Goal: Information Seeking & Learning: Learn about a topic

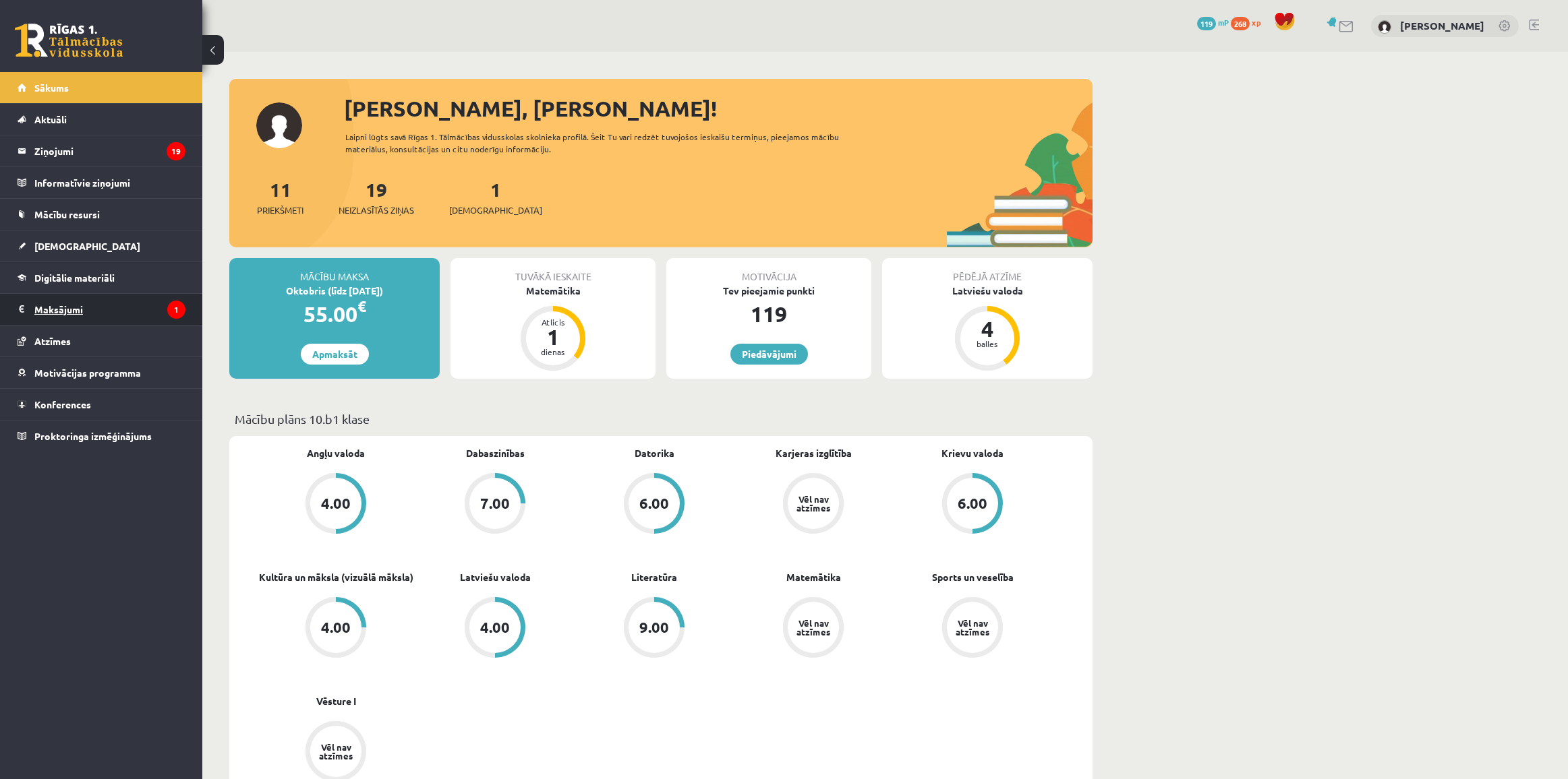
click at [102, 312] on legend "Maksājumi 1" at bounding box center [110, 309] width 151 height 31
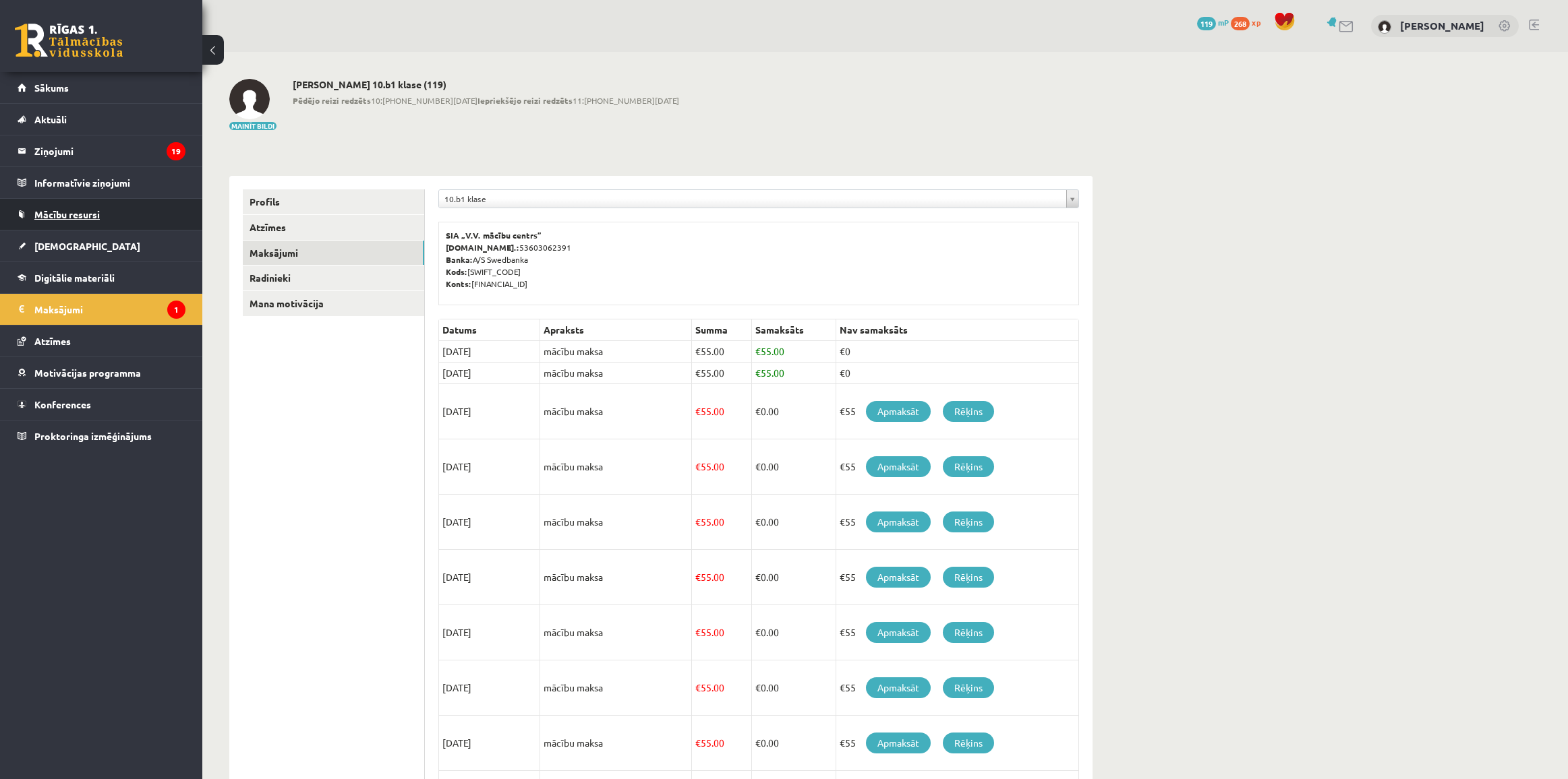
click at [84, 208] on link "Mācību resursi" at bounding box center [102, 215] width 168 height 31
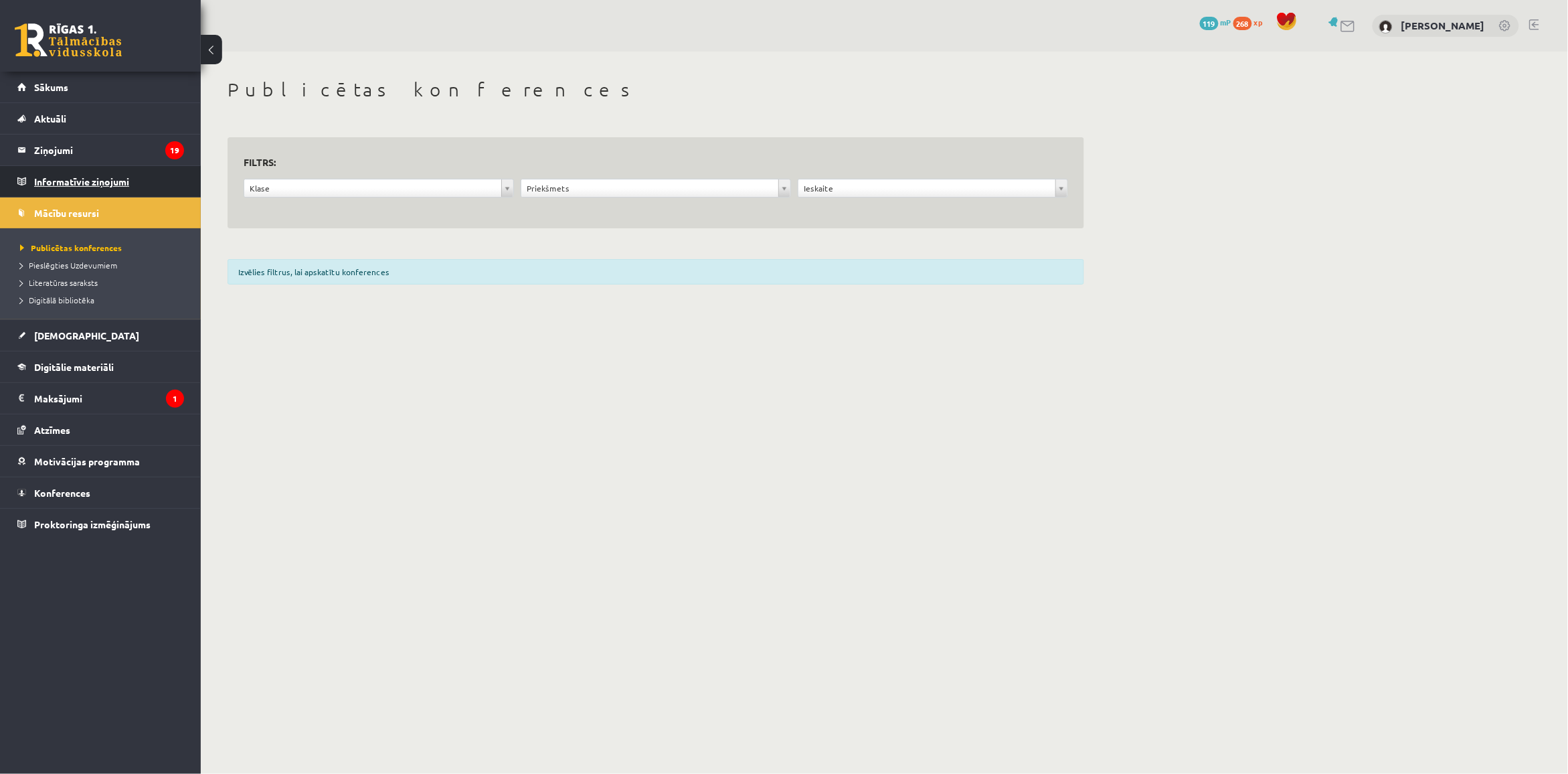
click at [77, 188] on legend "Informatīvie ziņojumi 0" at bounding box center [109, 182] width 150 height 31
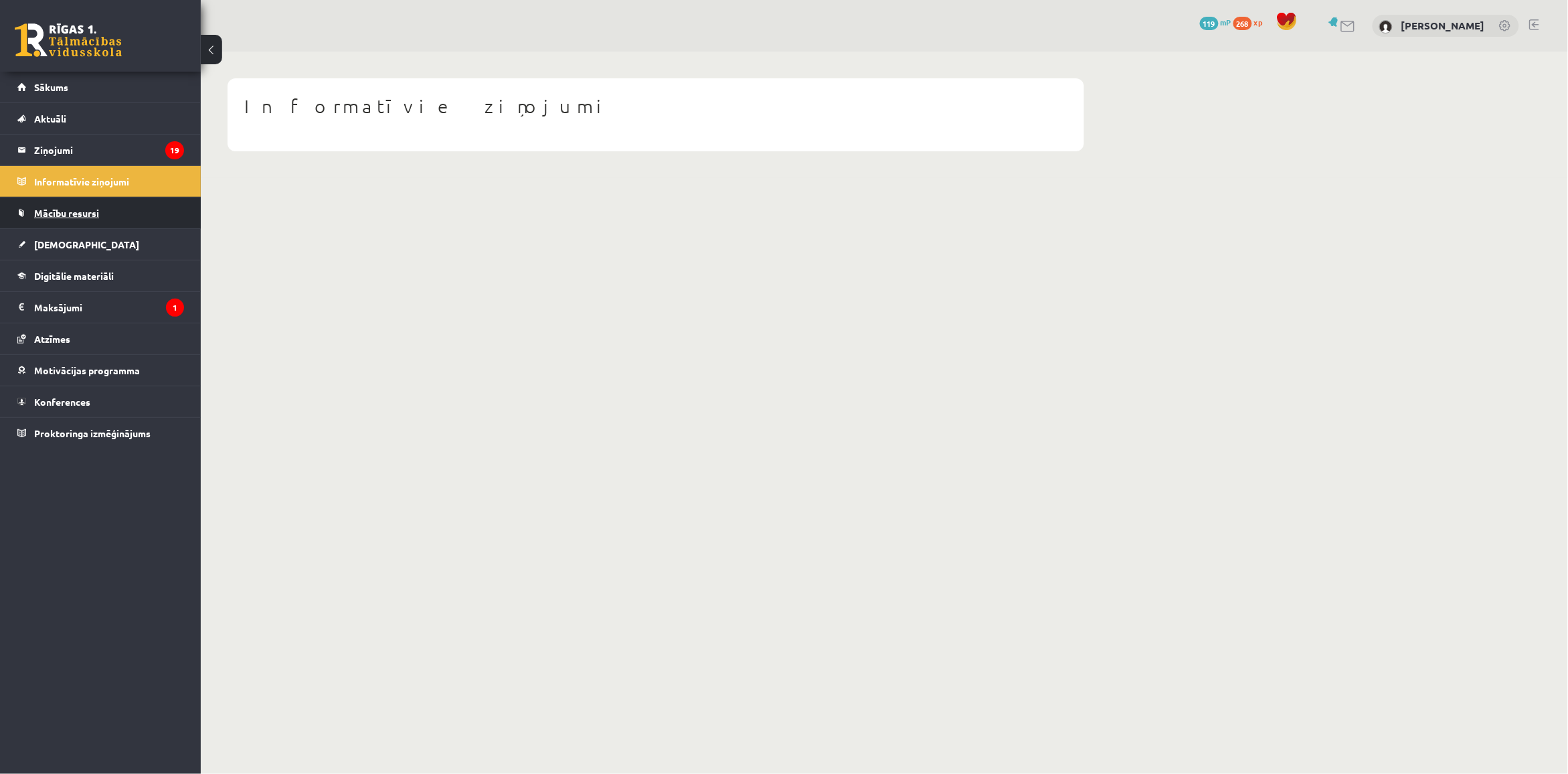
click at [73, 209] on span "Mācību resursi" at bounding box center [66, 213] width 65 height 12
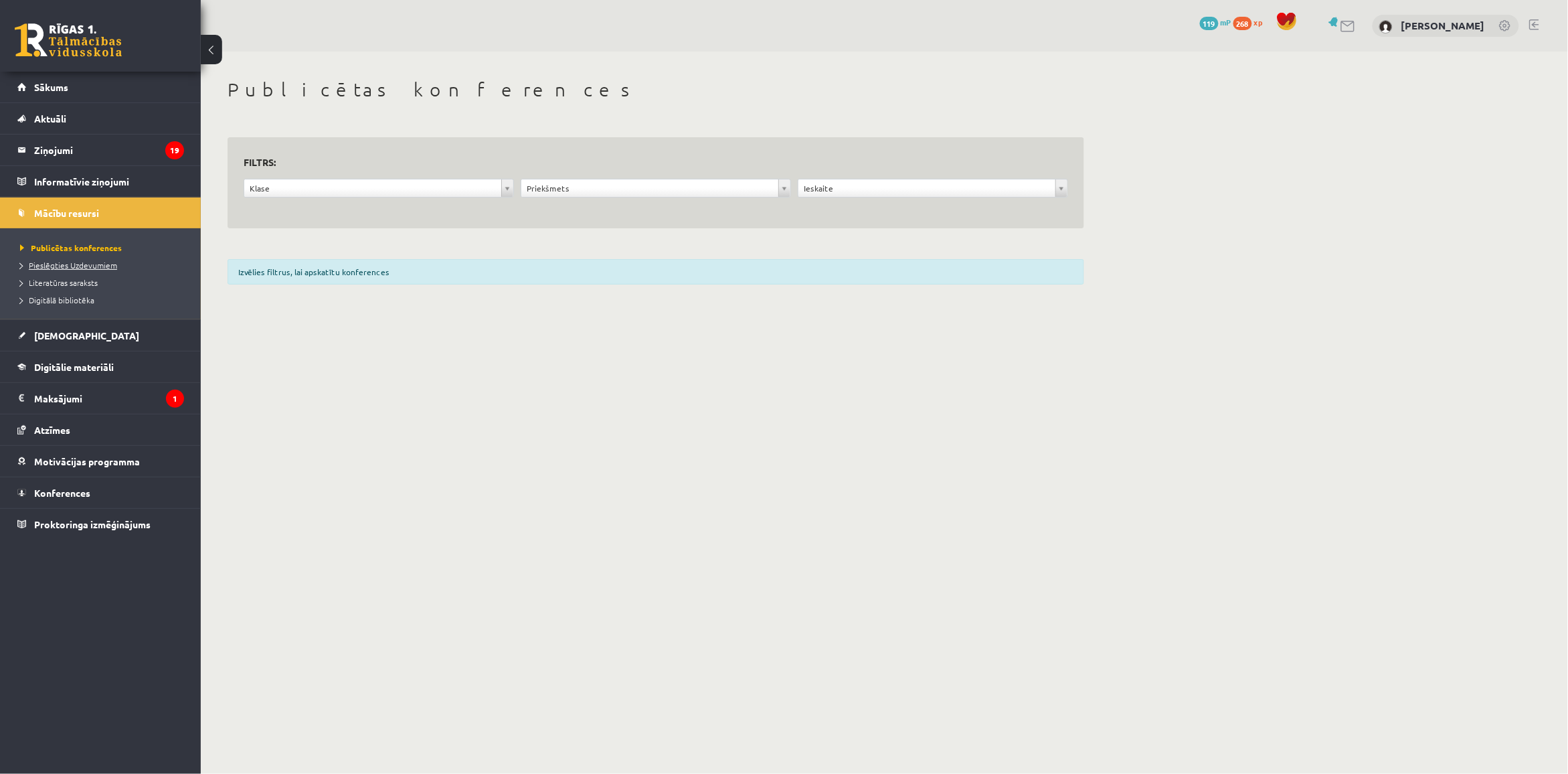
click at [62, 261] on span "Pieslēgties Uzdevumiem" at bounding box center [69, 265] width 97 height 11
click at [78, 395] on legend "Maksājumi 1" at bounding box center [109, 399] width 150 height 31
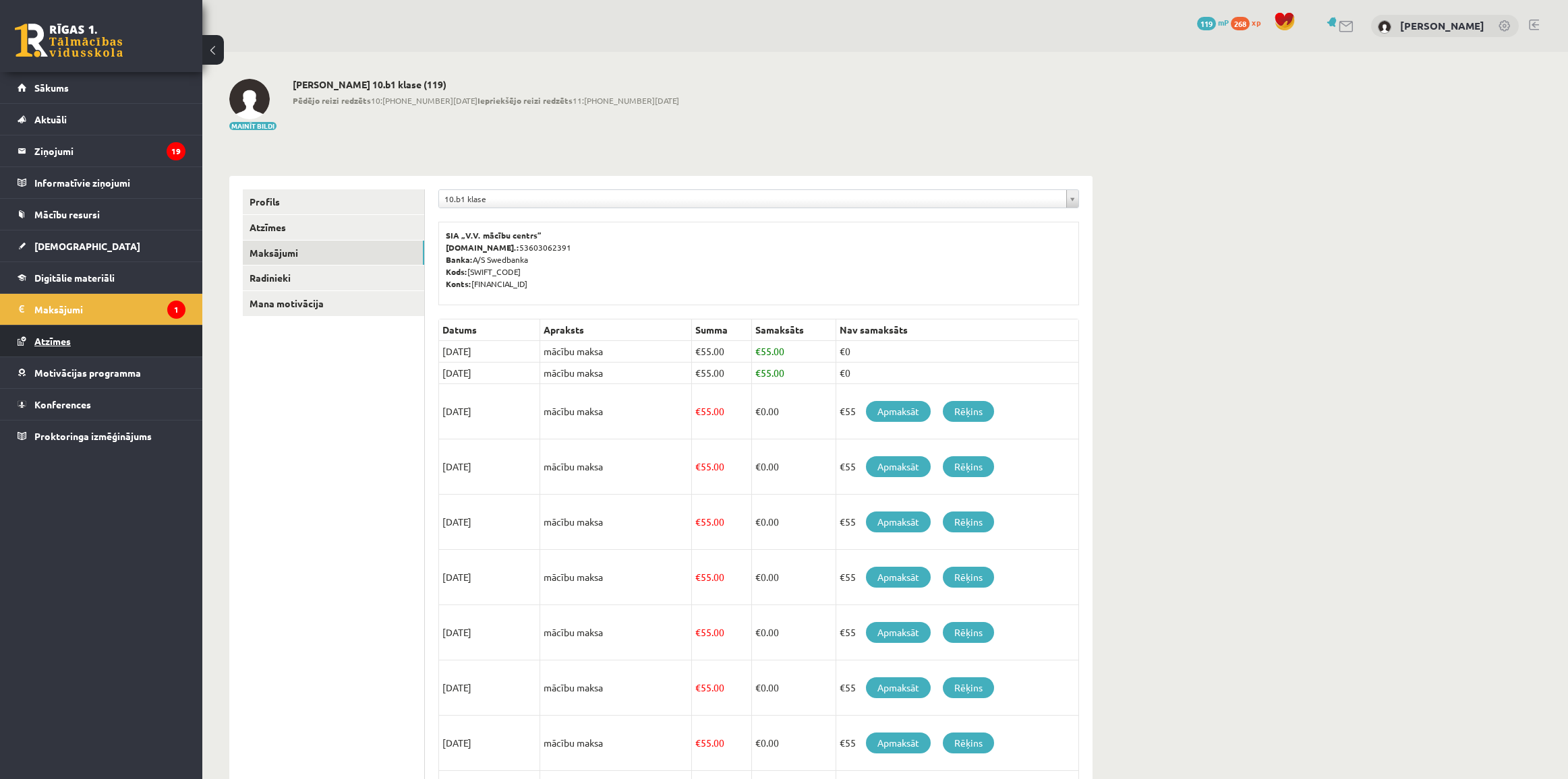
click at [58, 341] on span "Atzīmes" at bounding box center [52, 341] width 37 height 12
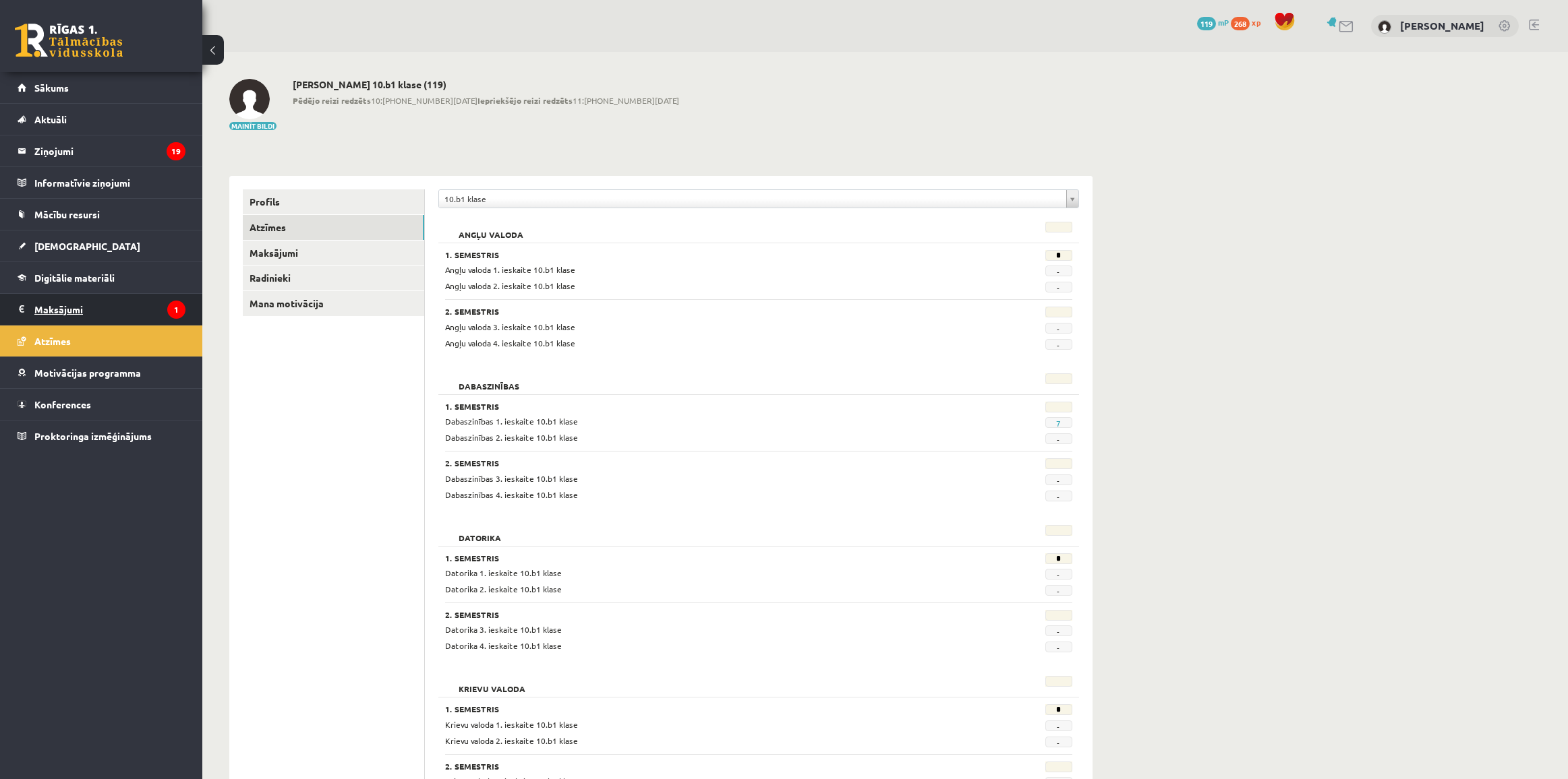
click at [65, 302] on legend "Maksājumi 1" at bounding box center [110, 309] width 151 height 31
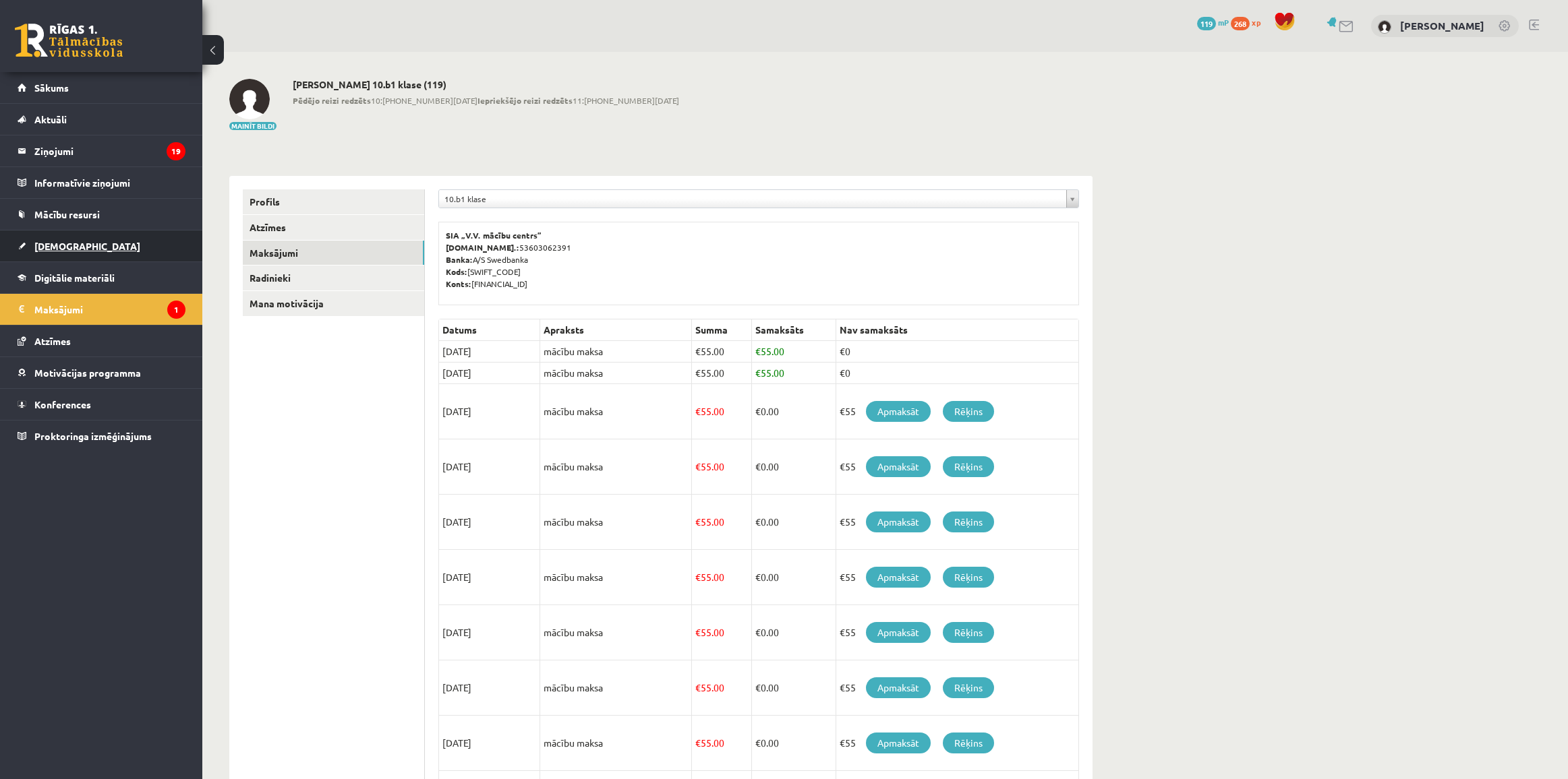
click at [54, 243] on span "[DEMOGRAPHIC_DATA]" at bounding box center [87, 246] width 106 height 12
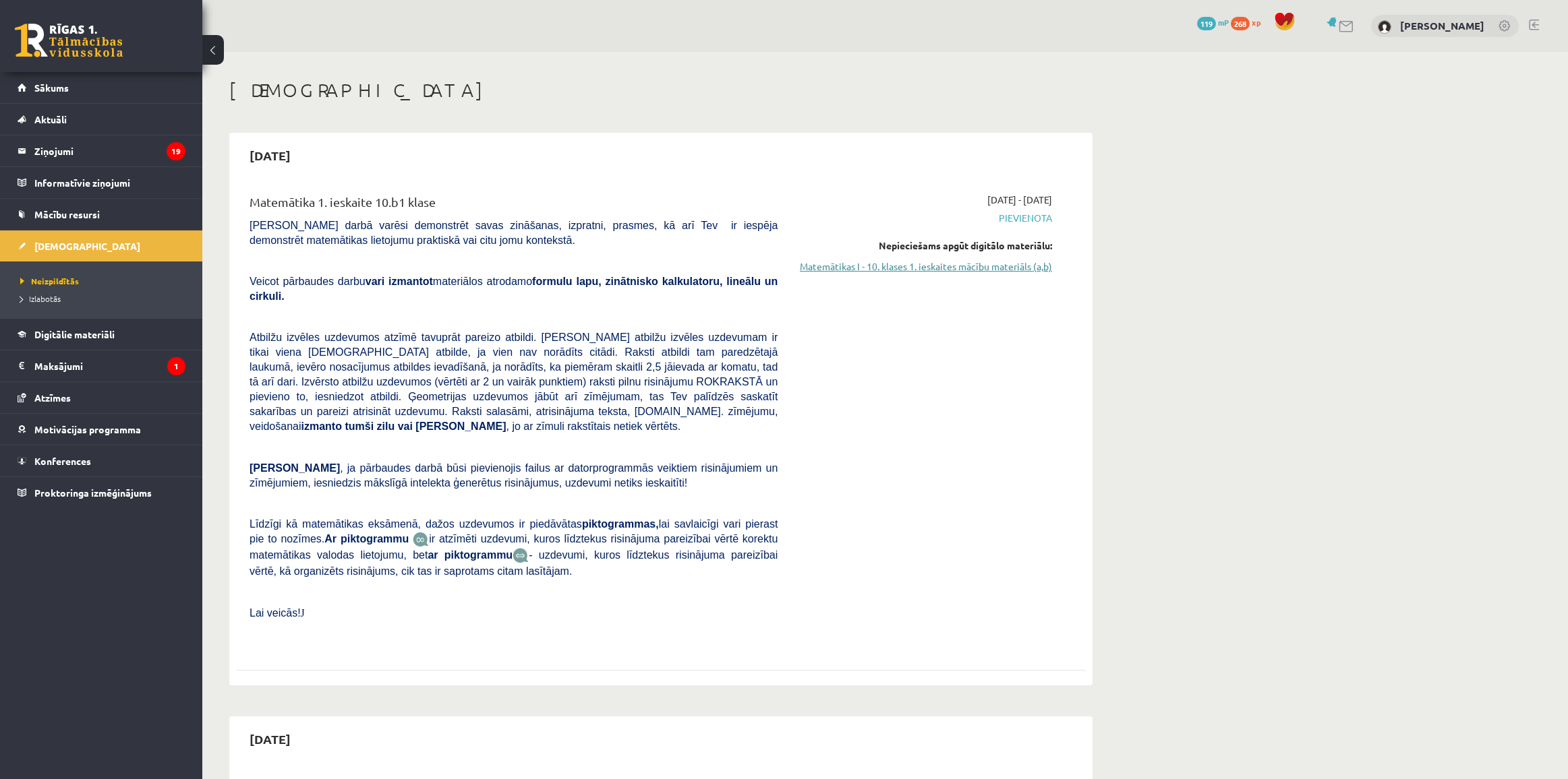
click at [917, 265] on link "Matemātikas I - 10. klases 1. ieskaites mācību materiāls (a,b)" at bounding box center [925, 267] width 254 height 14
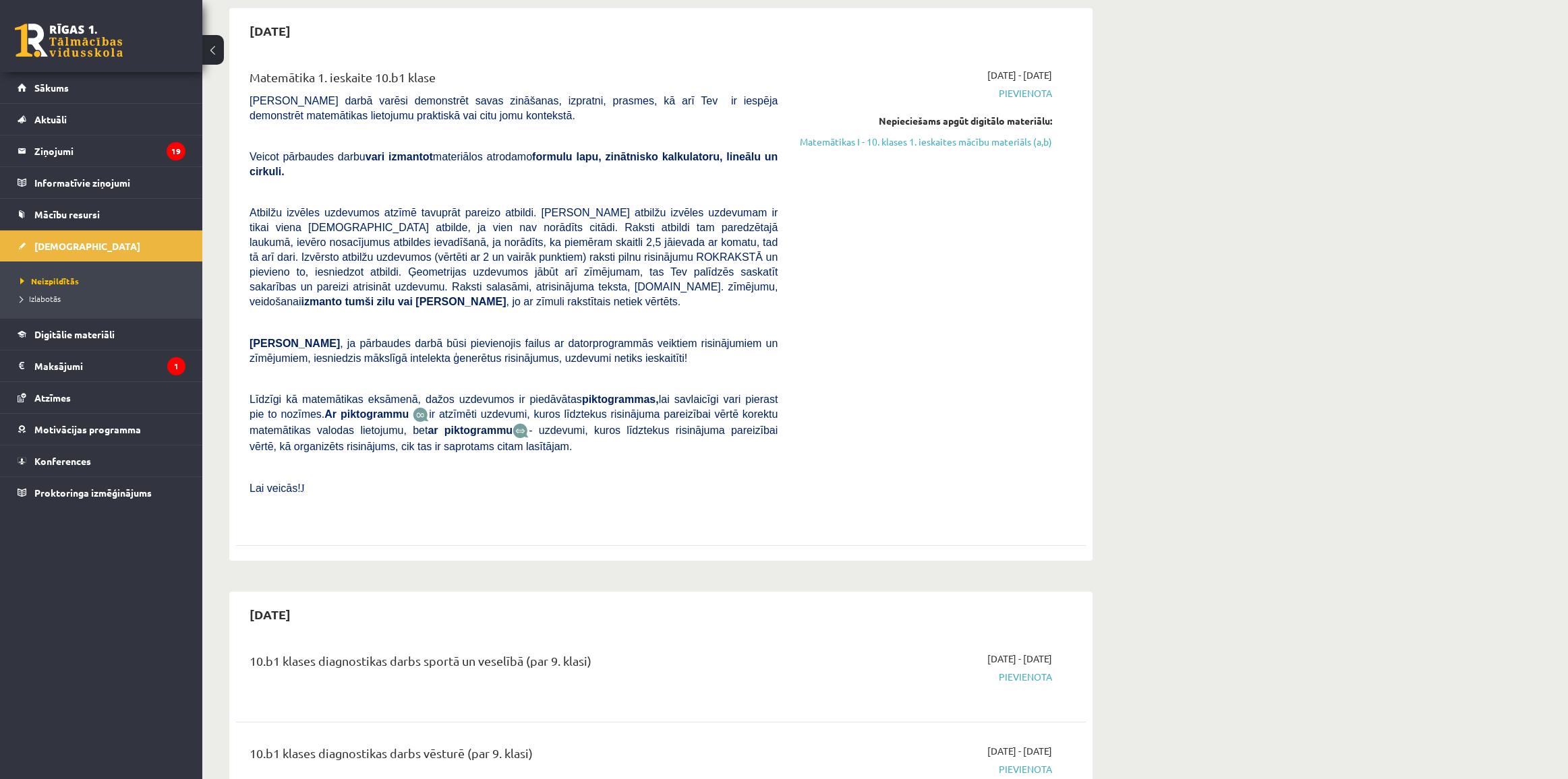
scroll to position [169, 0]
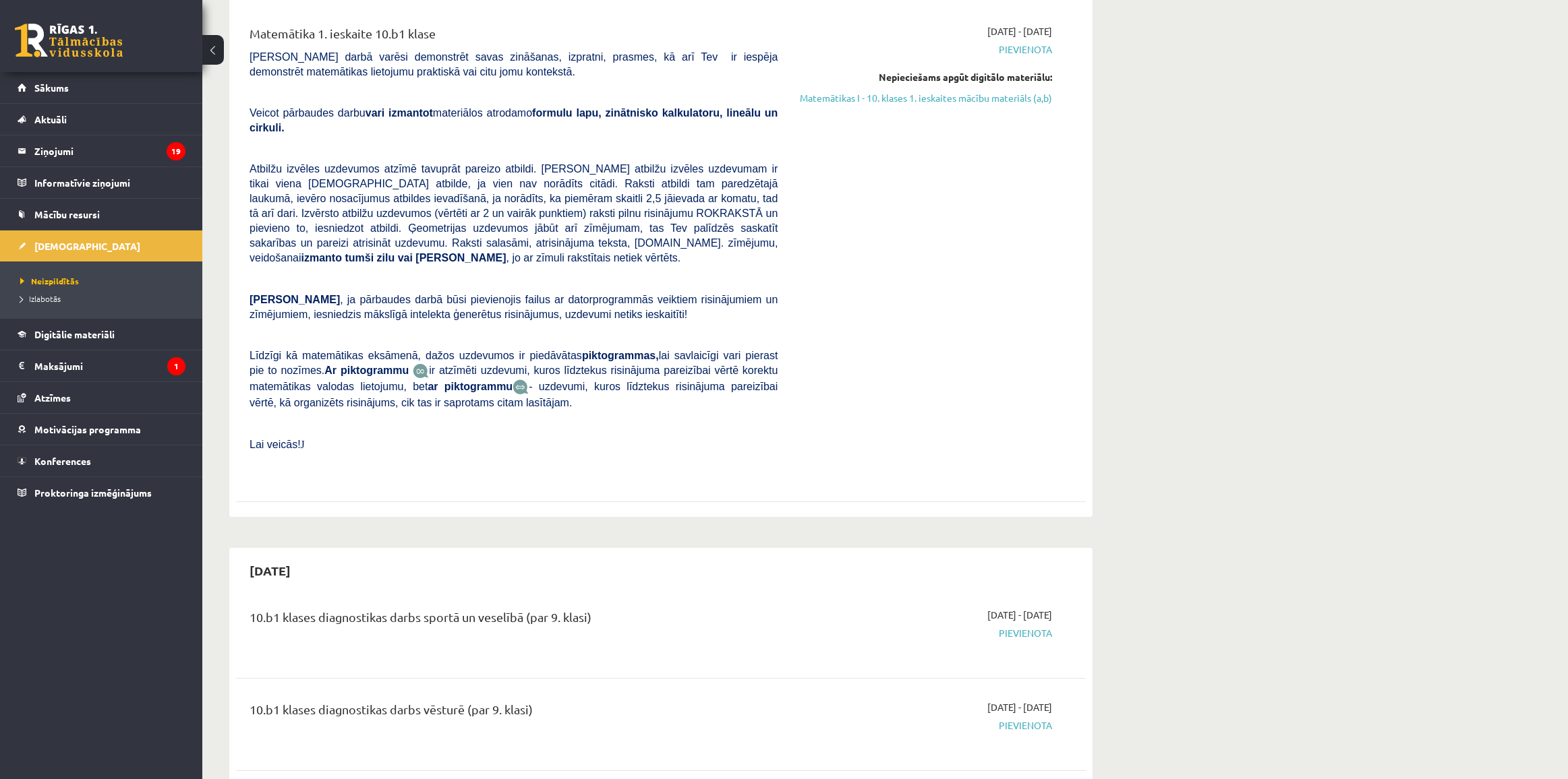
drag, startPoint x: 945, startPoint y: 581, endPoint x: 1089, endPoint y: 583, distance: 144.0
click at [1083, 595] on div "10.b1 klases diagnostikas darbs sportā un veselībā (par 9. klasi) 2025-10-16 - …" at bounding box center [660, 632] width 849 height 75
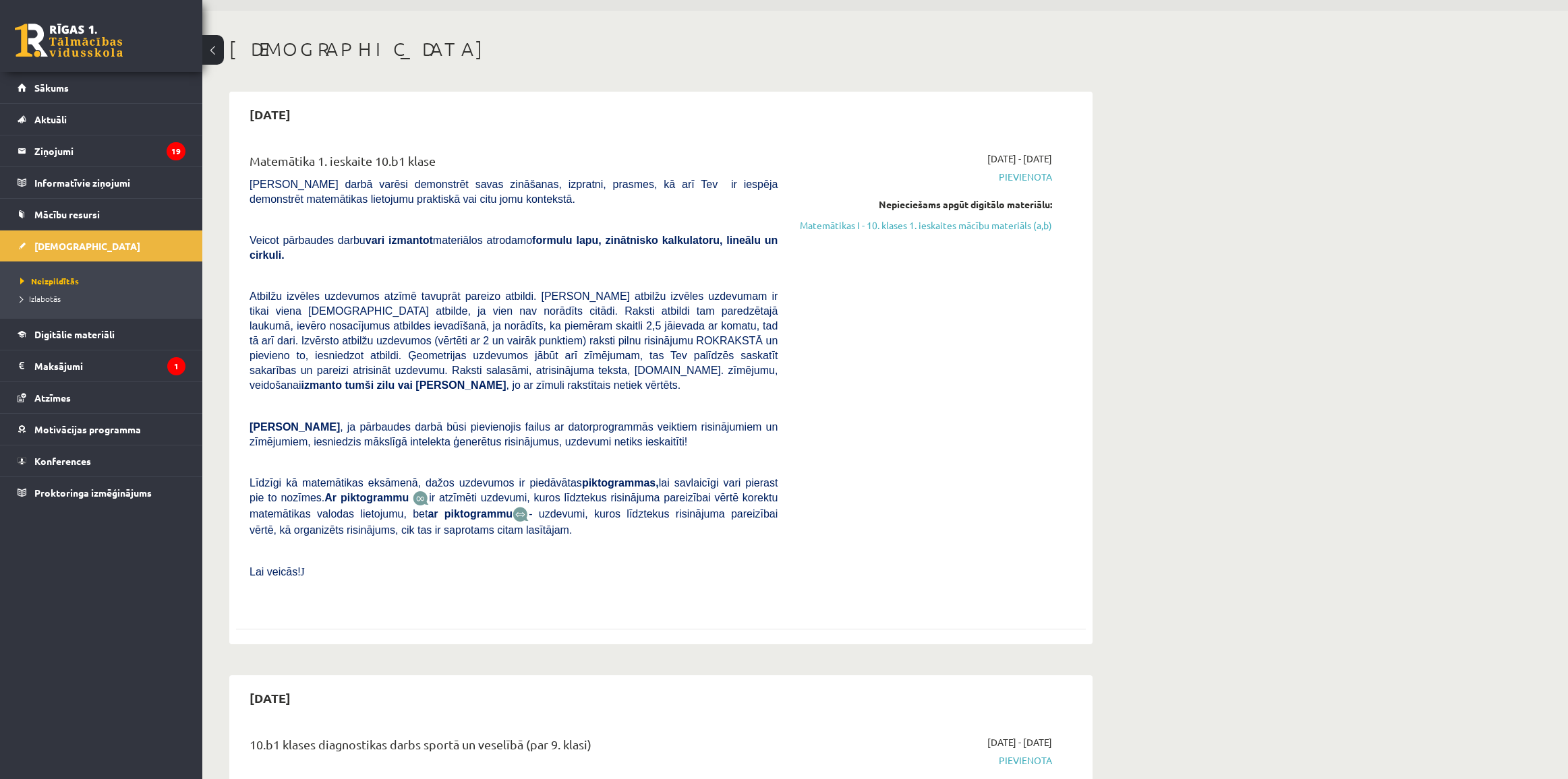
scroll to position [0, 0]
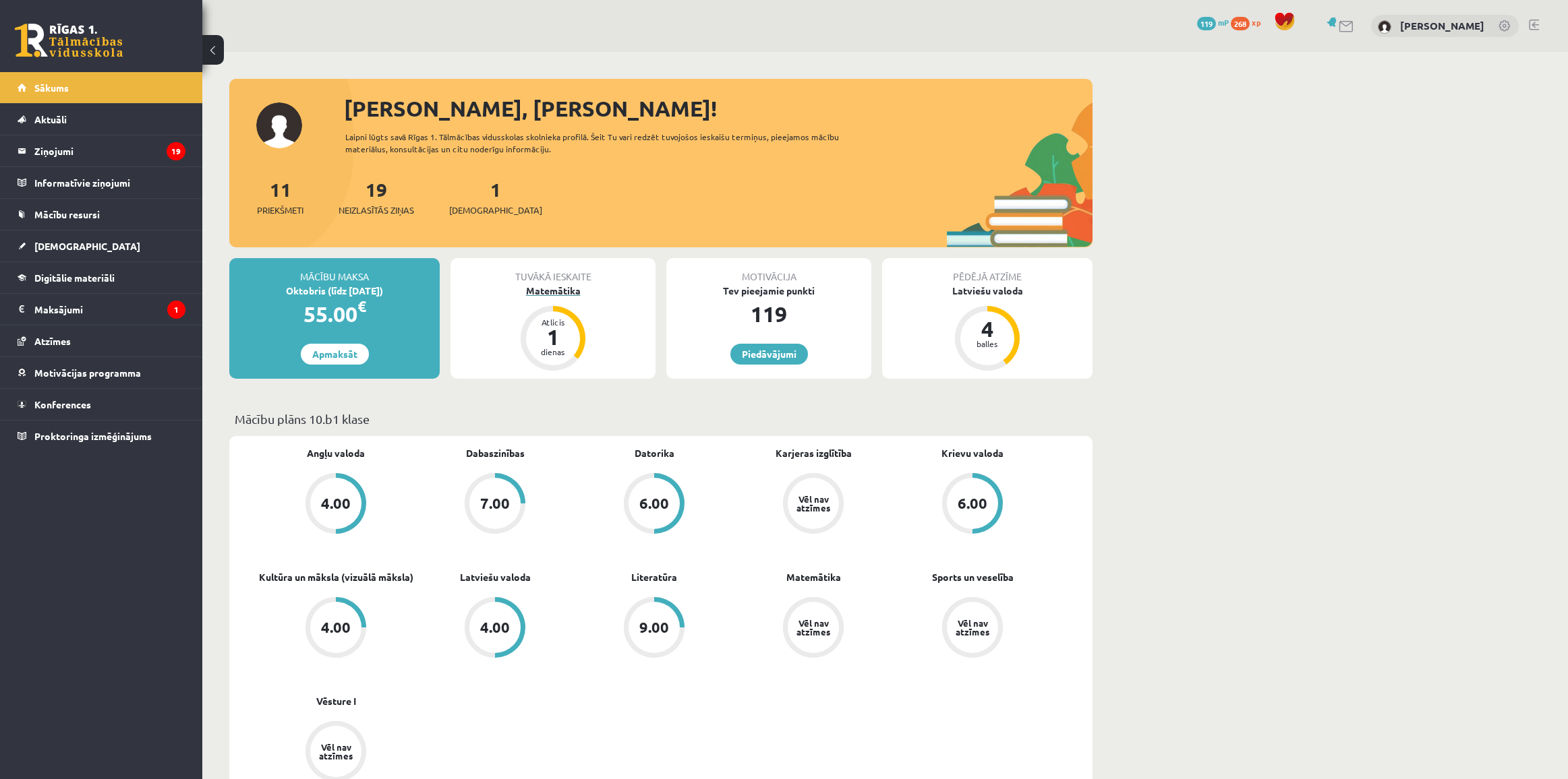
click at [547, 309] on div "Atlicis 1 dienas" at bounding box center [552, 338] width 65 height 65
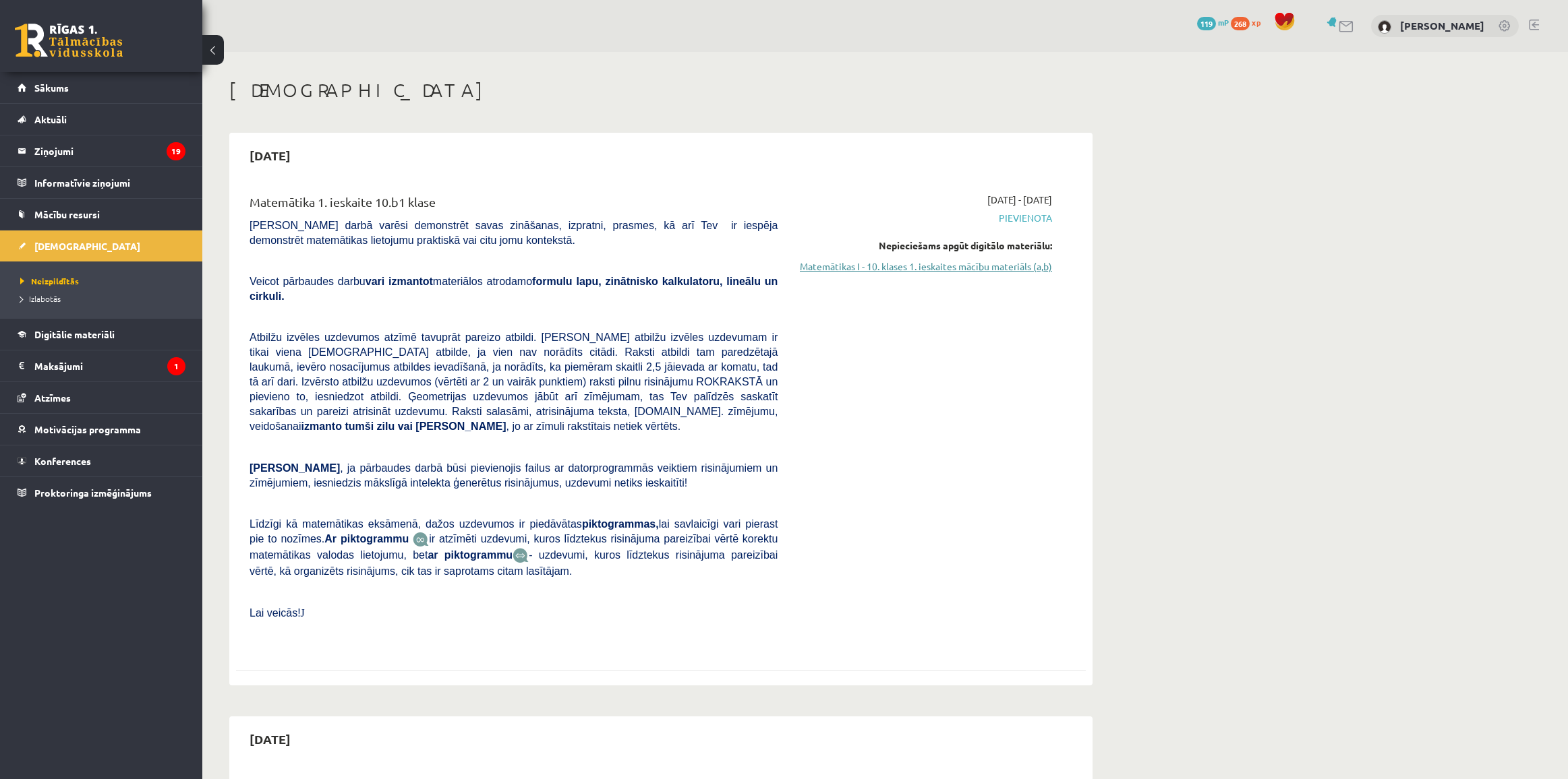
click at [901, 268] on link "Matemātikas I - 10. klases 1. ieskaites mācību materiāls (a,b)" at bounding box center [925, 267] width 254 height 14
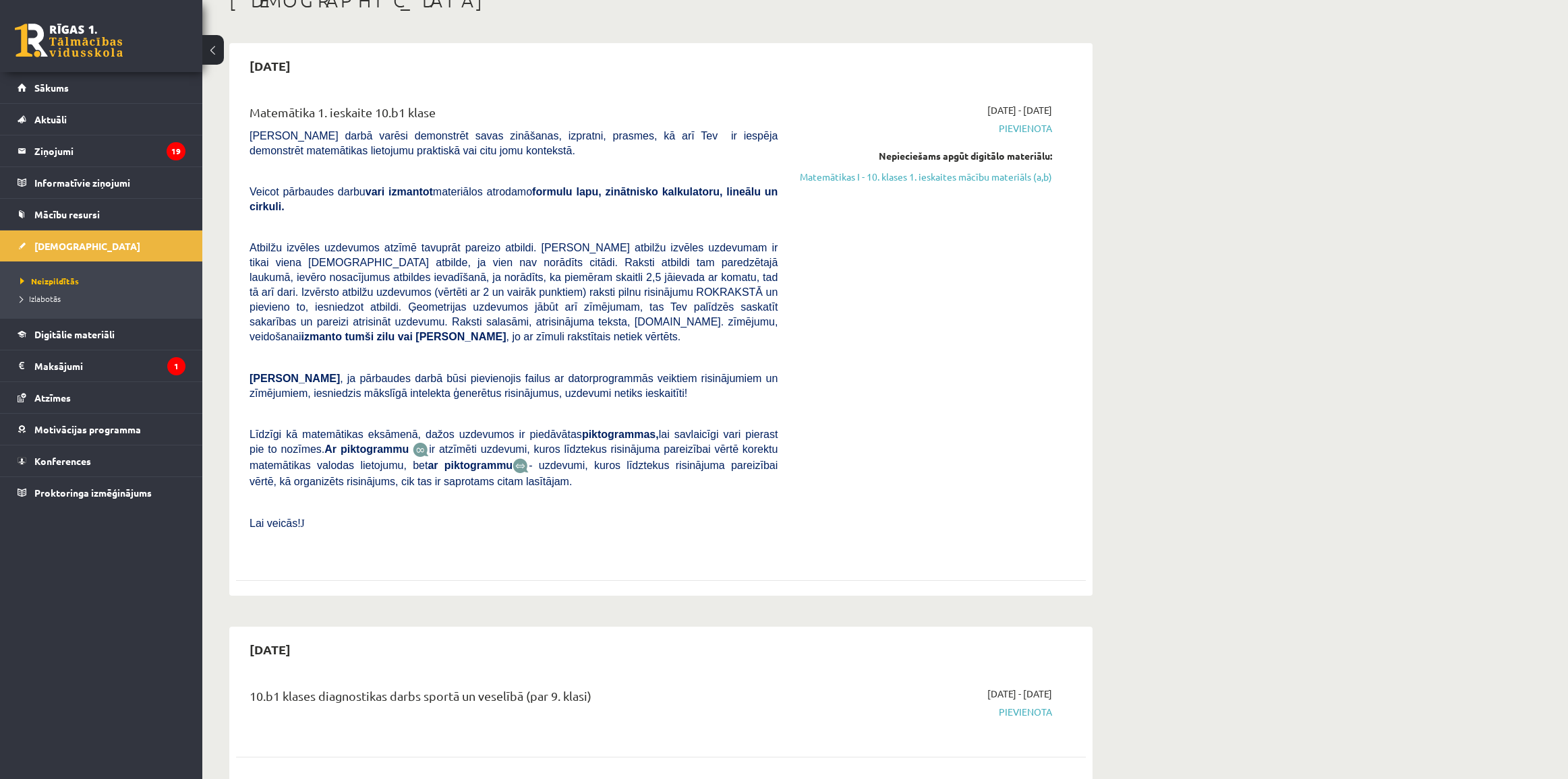
scroll to position [84, 0]
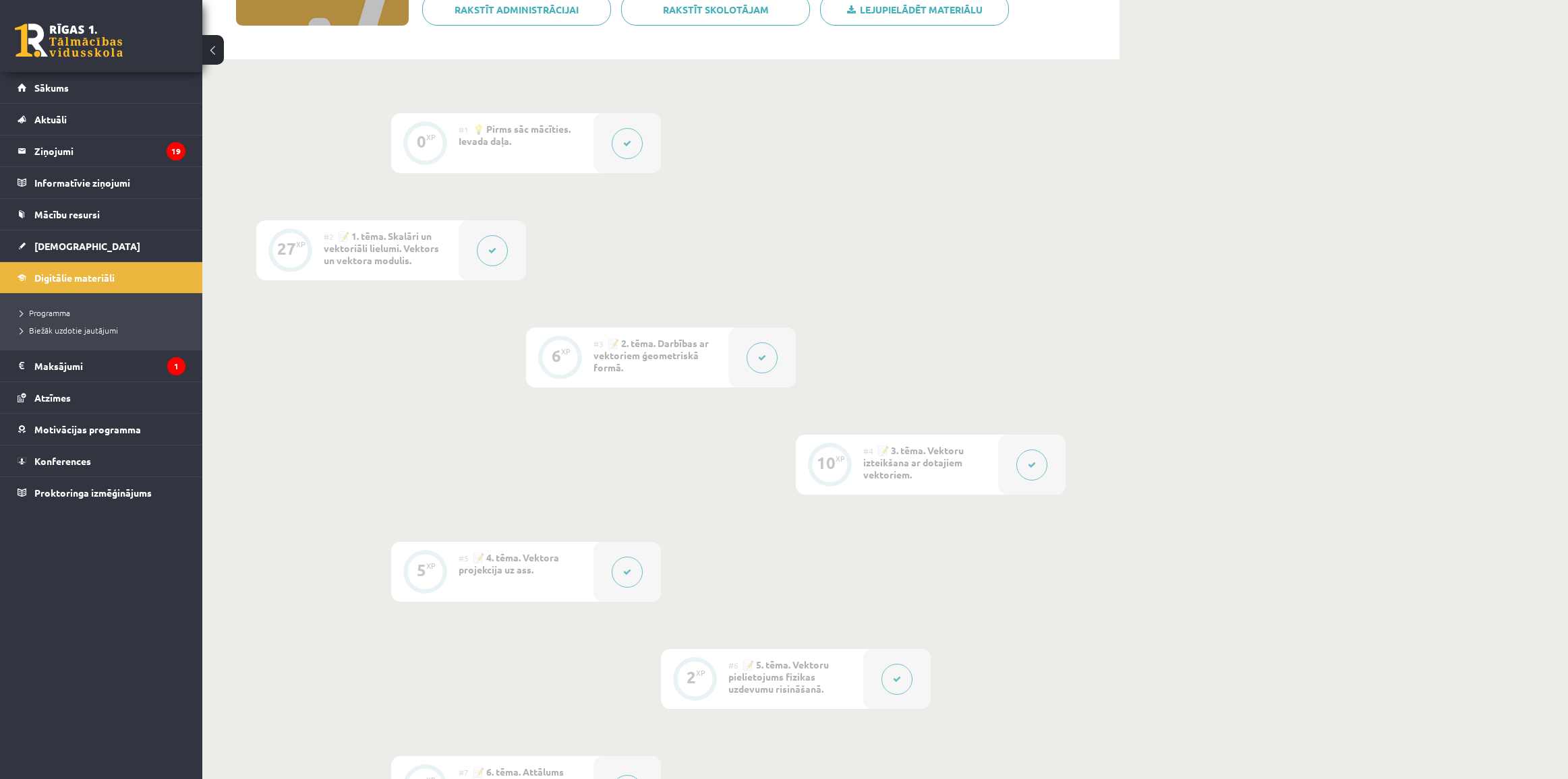
scroll to position [253, 0]
